Goal: Information Seeking & Learning: Learn about a topic

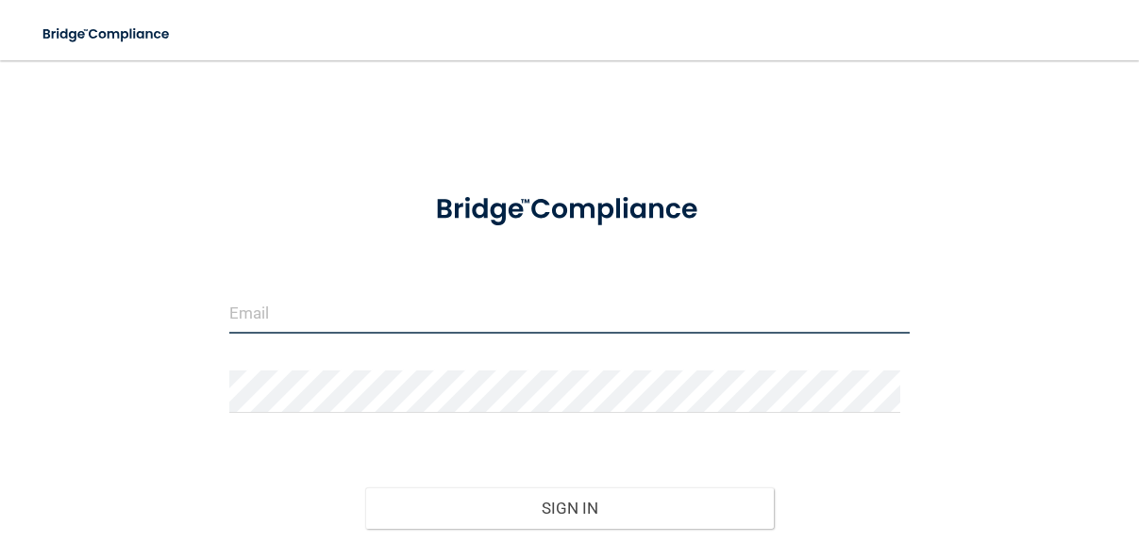
click at [288, 319] on input "email" at bounding box center [569, 313] width 680 height 42
type input "[EMAIL_ADDRESS][DOMAIN_NAME]"
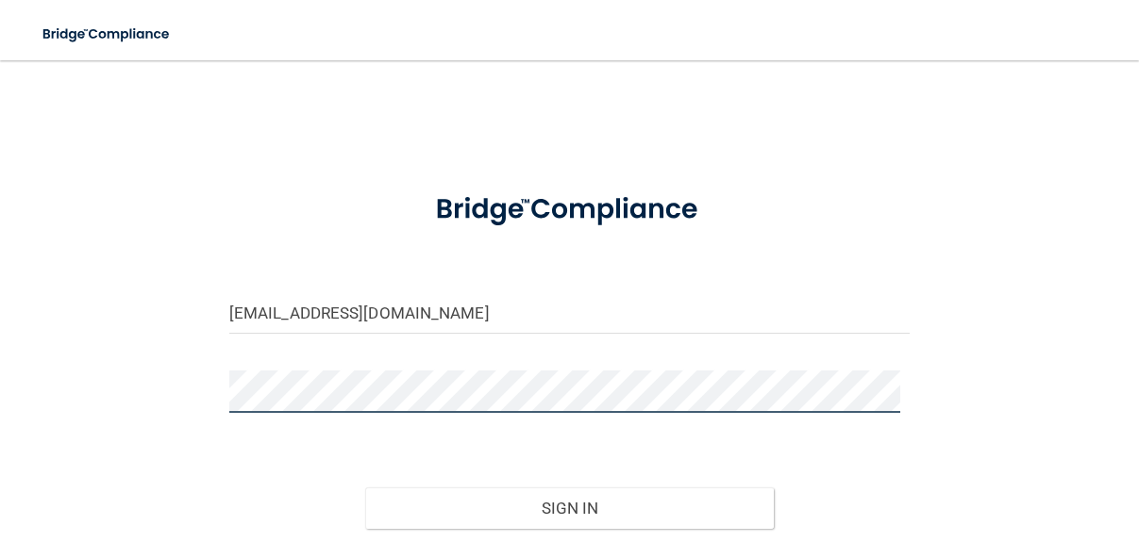
click at [365, 488] on button "Sign In" at bounding box center [569, 509] width 408 height 42
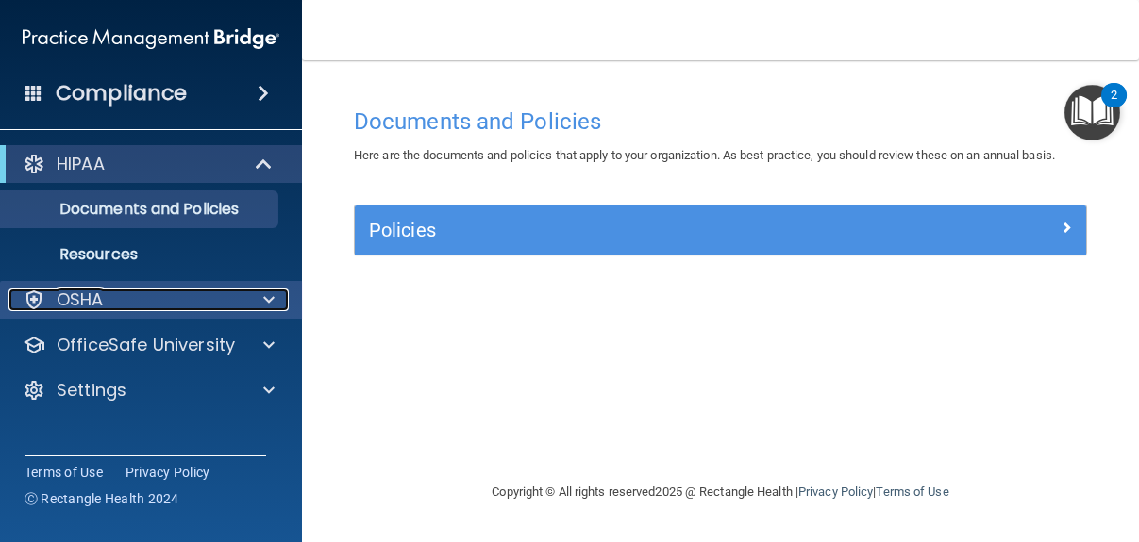
click at [115, 297] on div "OSHA" at bounding box center [125, 300] width 234 height 23
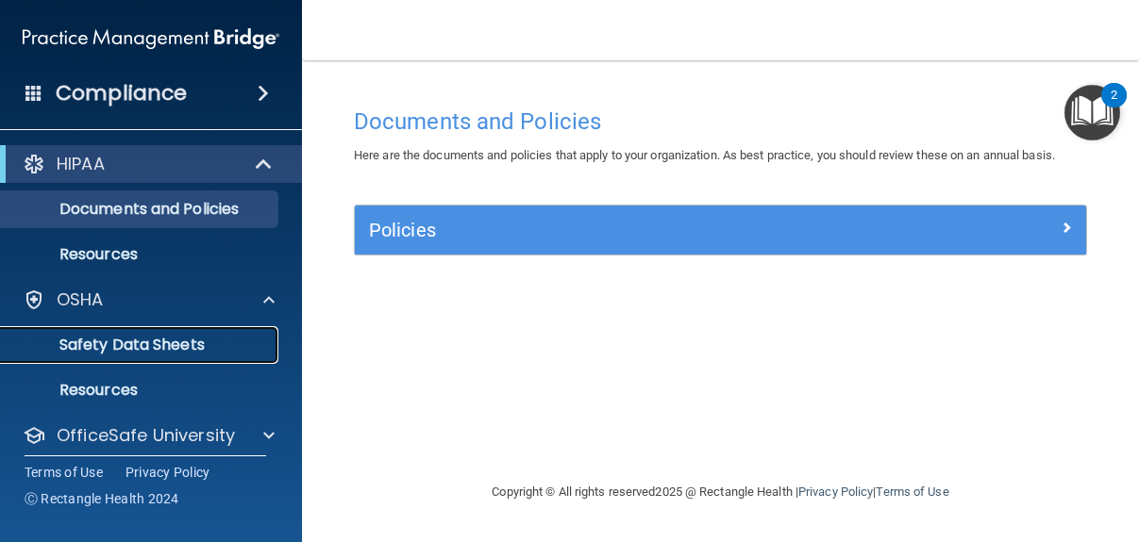
click at [150, 343] on p "Safety Data Sheets" at bounding box center [141, 345] width 258 height 19
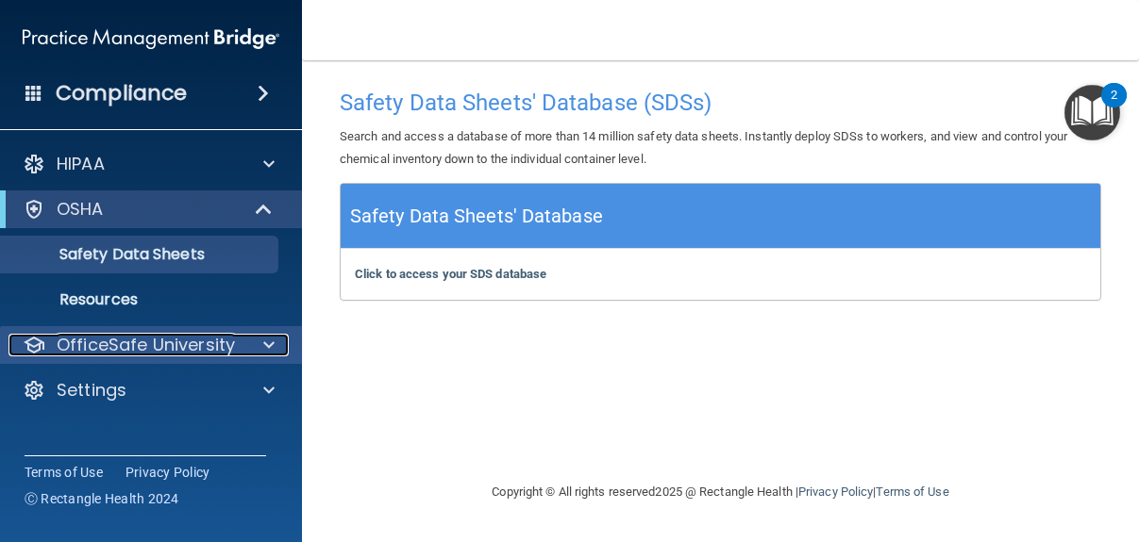
click at [151, 350] on p "OfficeSafe University" at bounding box center [146, 345] width 178 height 23
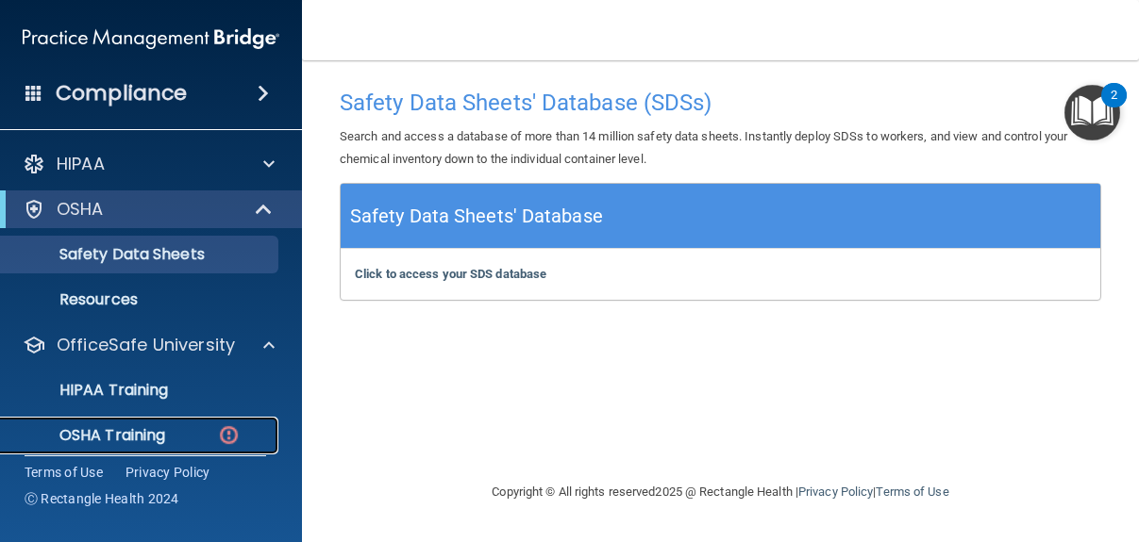
click at [137, 434] on p "OSHA Training" at bounding box center [88, 435] width 153 height 19
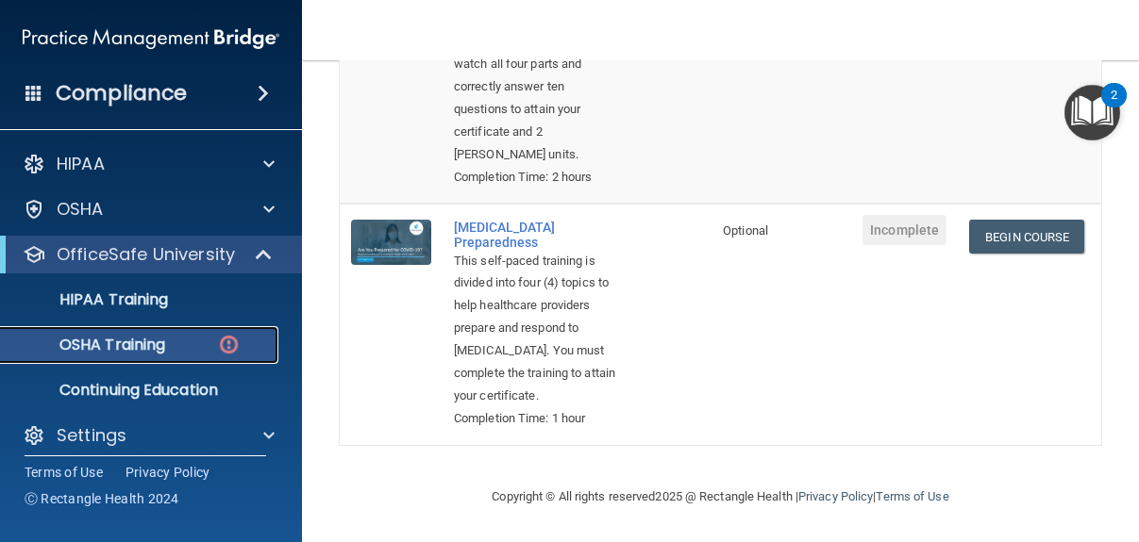
scroll to position [932, 0]
click at [1017, 249] on link "Begin Course" at bounding box center [1026, 237] width 115 height 35
click at [889, 244] on span "Incomplete" at bounding box center [904, 230] width 84 height 30
click at [394, 262] on img at bounding box center [391, 242] width 80 height 45
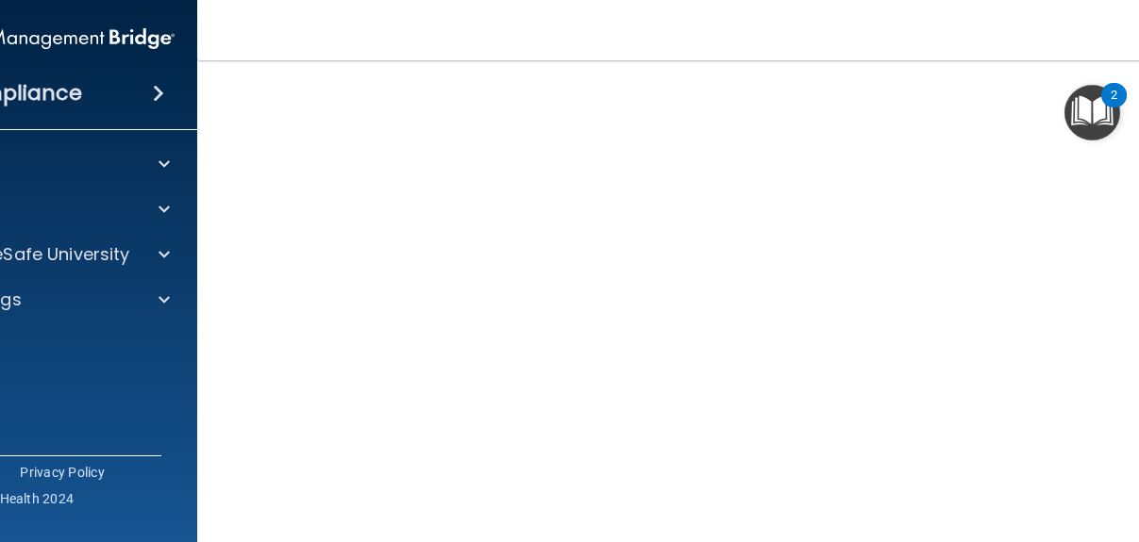
scroll to position [170, 0]
click at [1091, 119] on img "Open Resource Center, 2 new notifications" at bounding box center [1092, 113] width 56 height 56
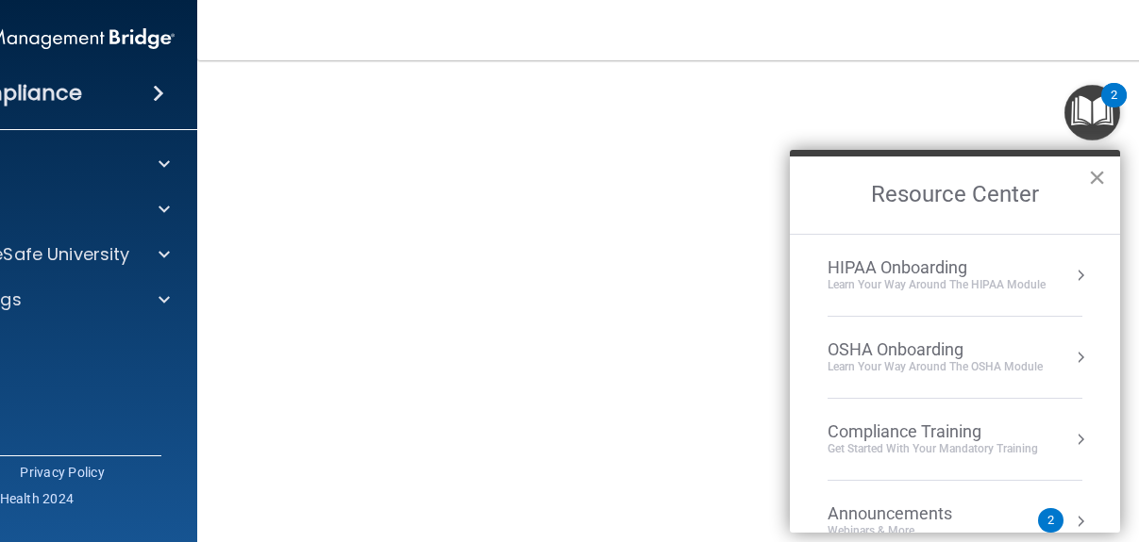
click at [1097, 178] on button "×" at bounding box center [1097, 177] width 18 height 30
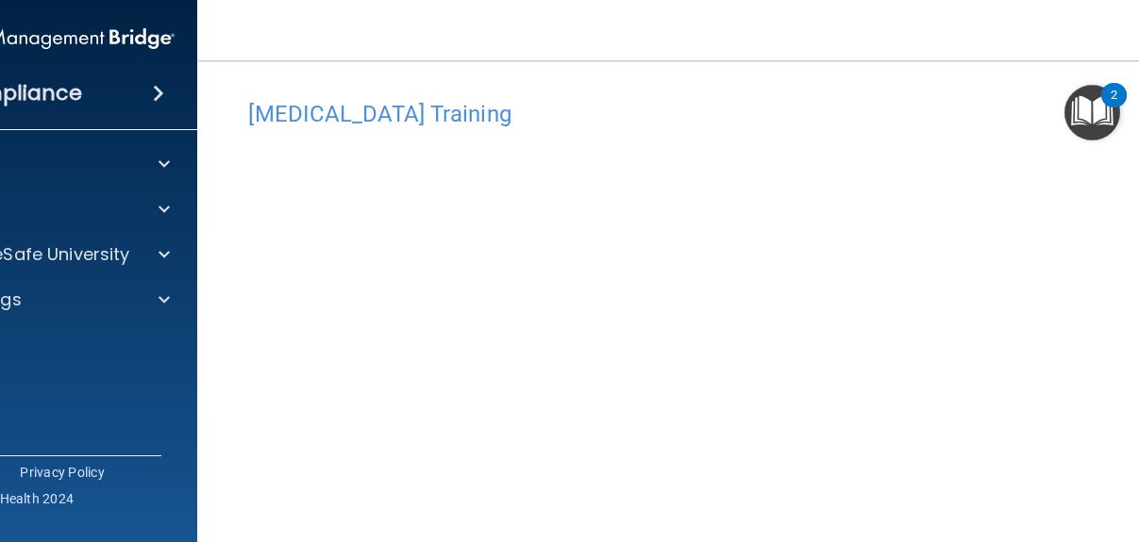
scroll to position [0, 0]
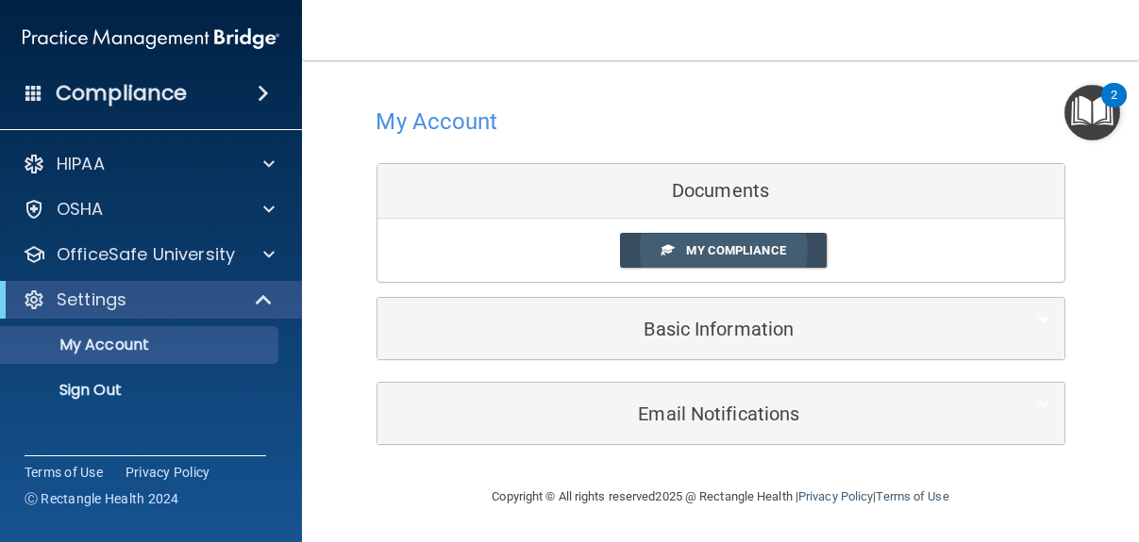
click at [653, 247] on link "My Compliance" at bounding box center [723, 250] width 207 height 35
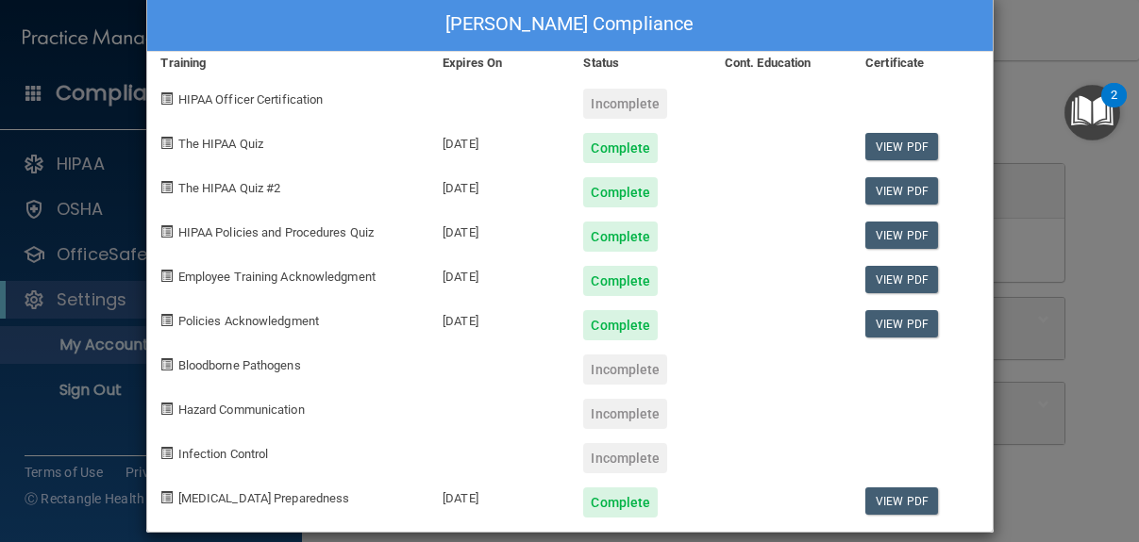
scroll to position [51, 0]
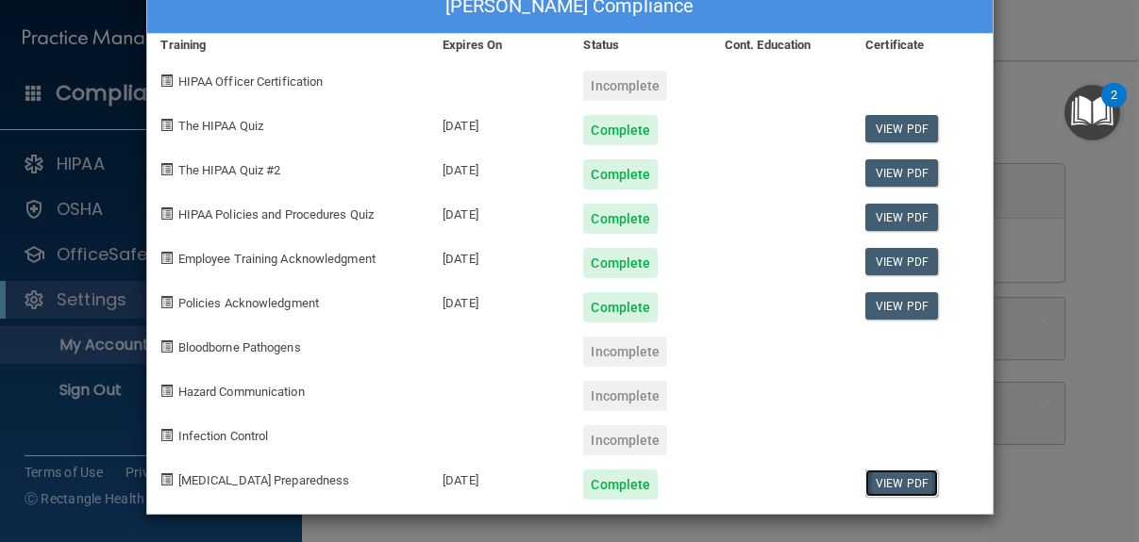
click at [881, 482] on link "View PDF" at bounding box center [901, 483] width 73 height 27
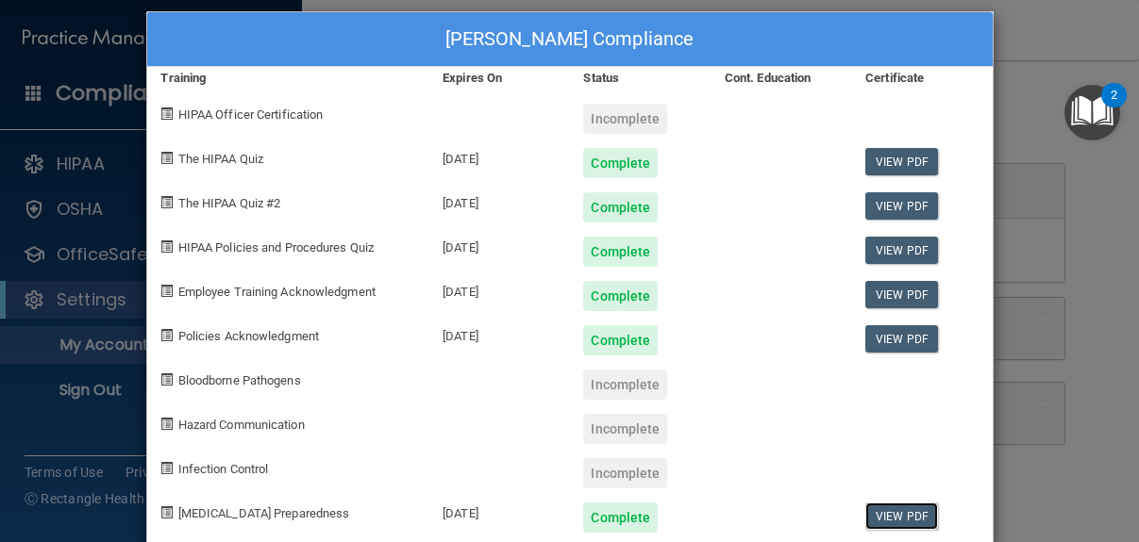
scroll to position [0, 0]
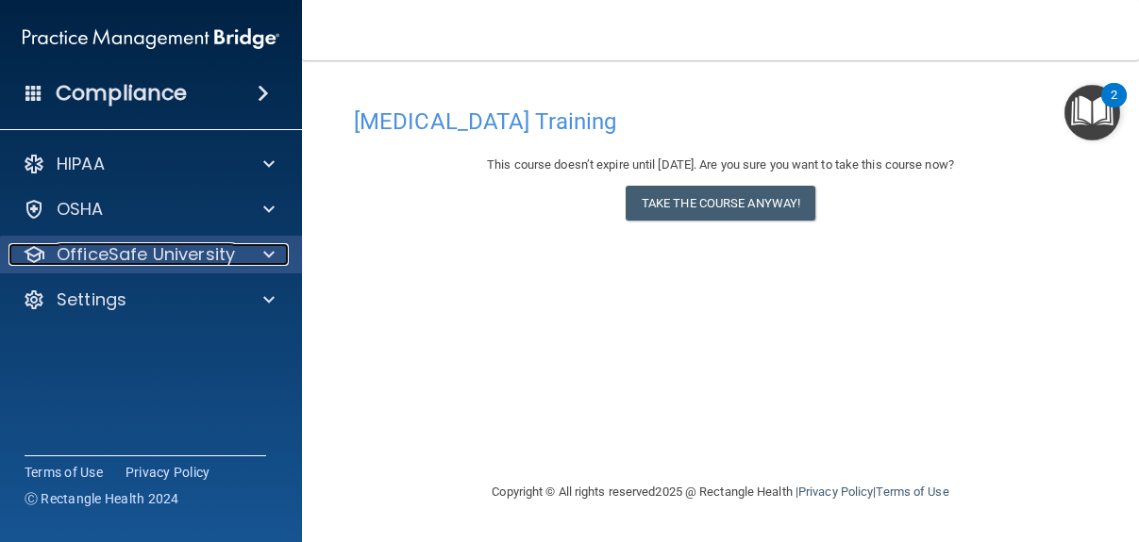
click at [264, 253] on span at bounding box center [268, 254] width 11 height 23
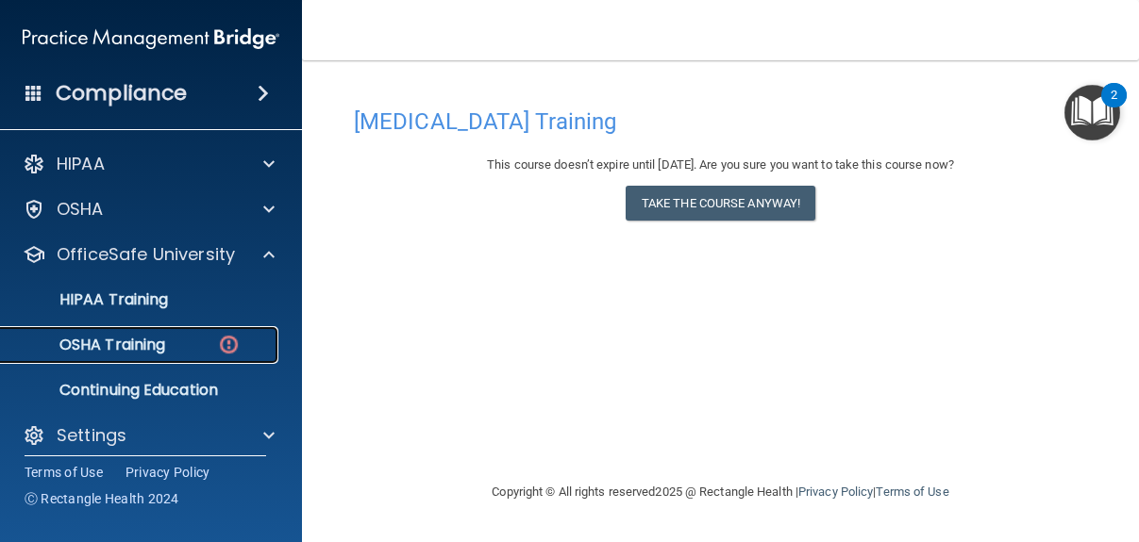
click at [146, 341] on p "OSHA Training" at bounding box center [88, 345] width 153 height 19
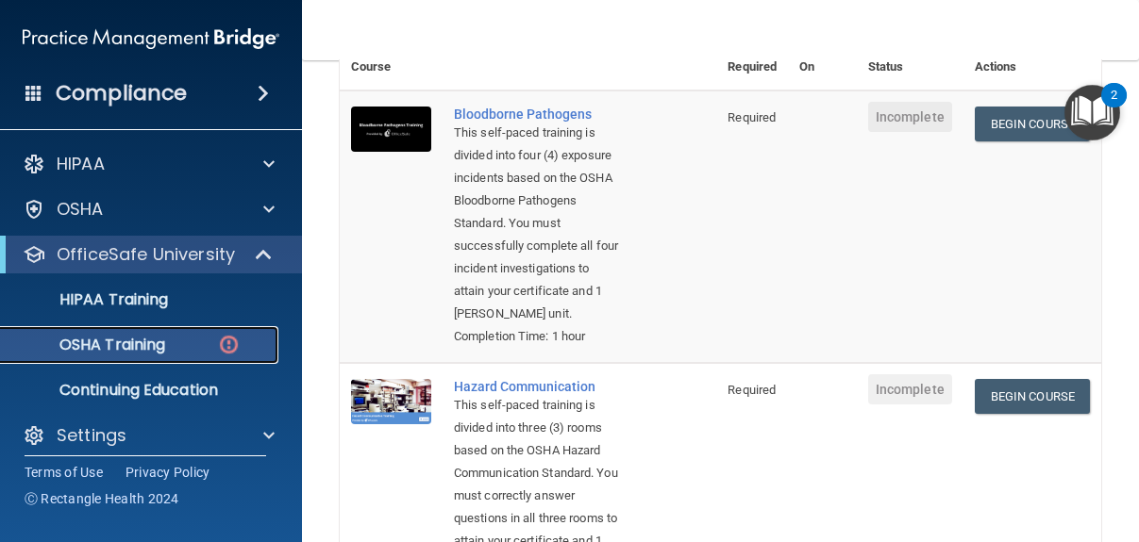
scroll to position [168, 0]
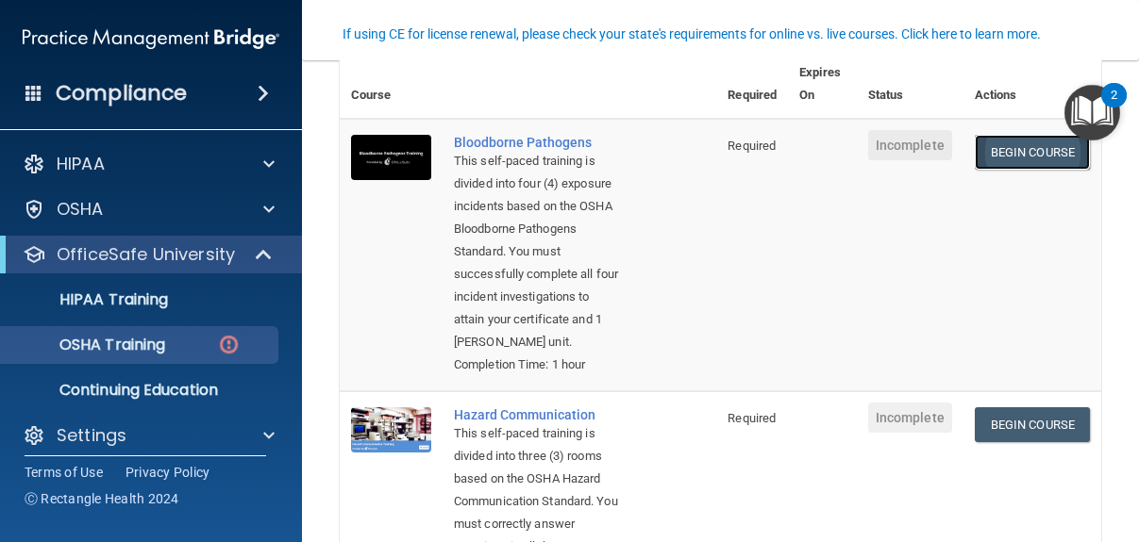
click at [1015, 135] on link "Begin Course" at bounding box center [1032, 152] width 115 height 35
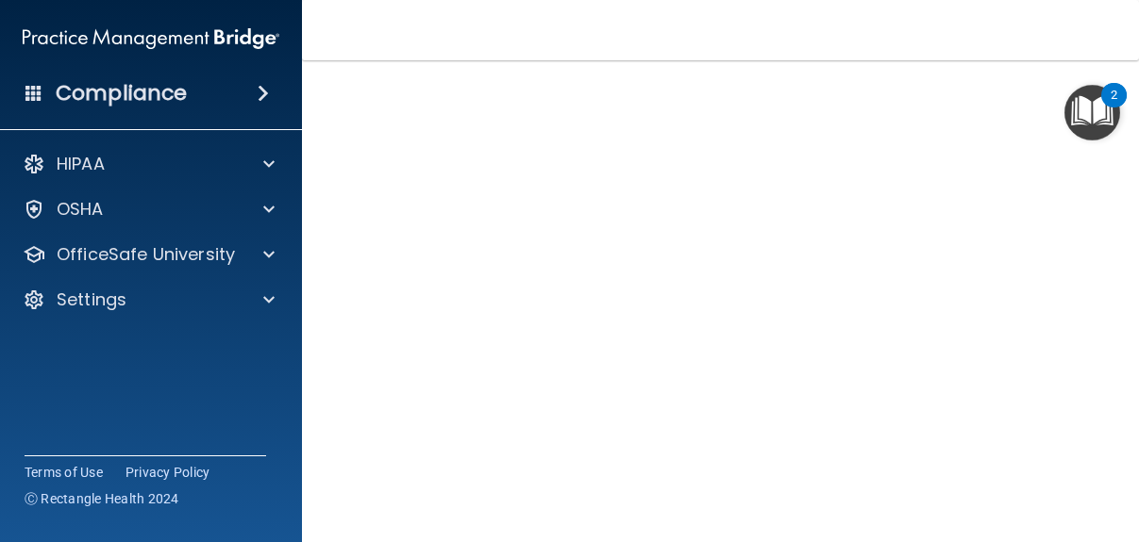
scroll to position [84, 0]
